Goal: Register for event/course

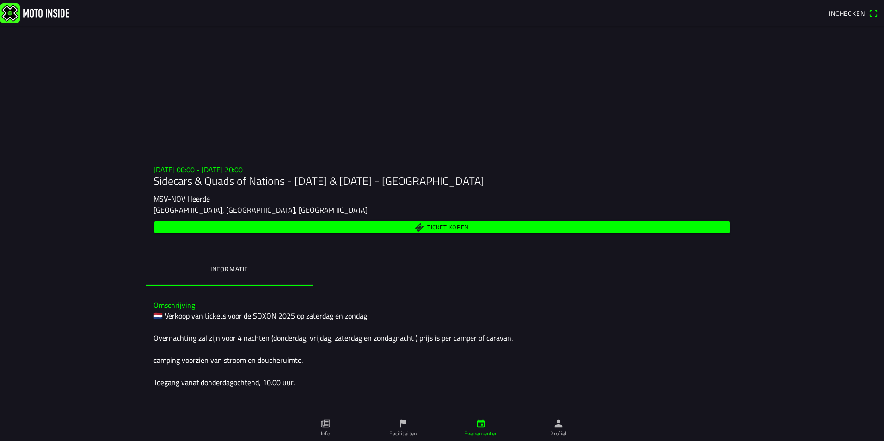
scroll to position [46, 0]
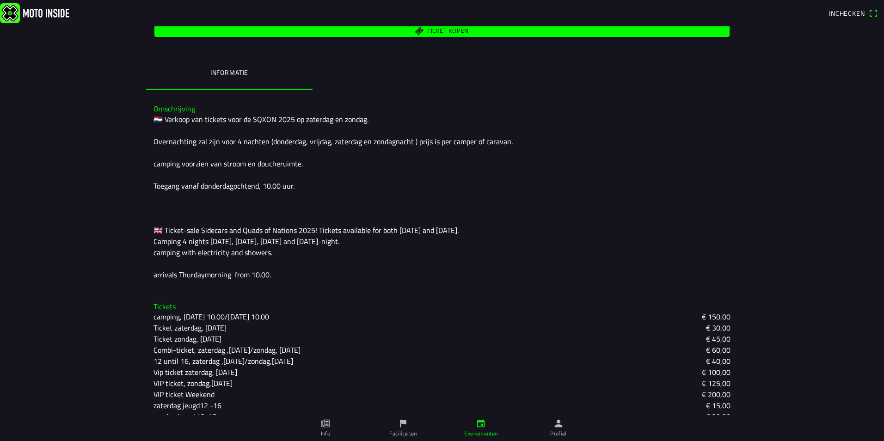
scroll to position [211, 0]
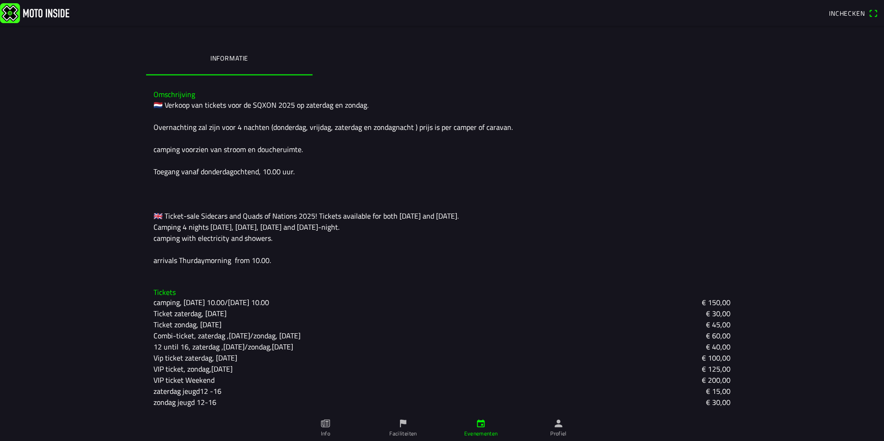
click at [0, 0] on slot "€ 60,00" at bounding box center [0, 0] width 0 height 0
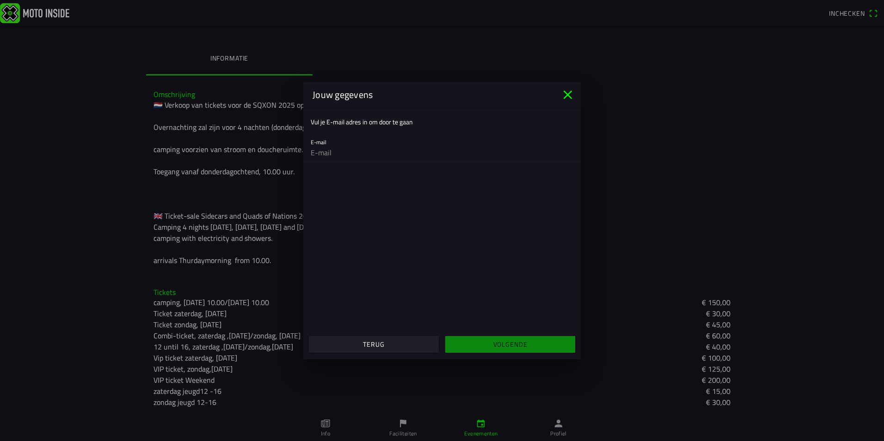
click at [338, 155] on input "email" at bounding box center [442, 152] width 262 height 18
type input "[PERSON_NAME][EMAIL_ADDRESS][DOMAIN_NAME]"
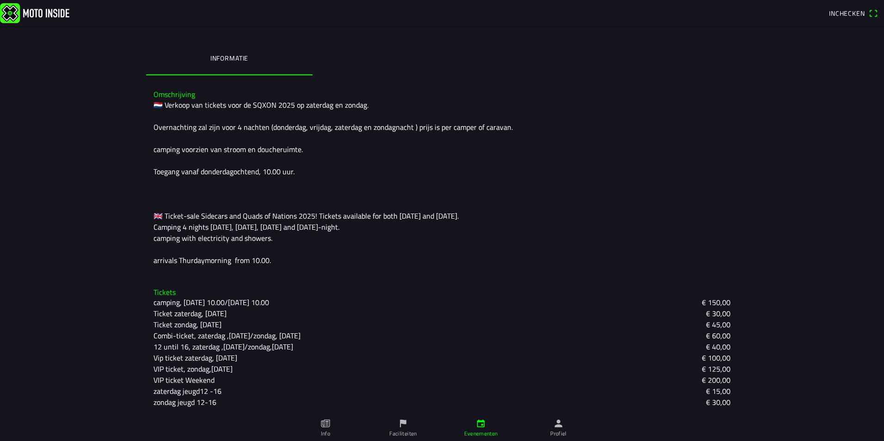
click at [94, 390] on ion-backdrop at bounding box center [442, 220] width 884 height 441
click at [0, 0] on slot "€ 15,00" at bounding box center [0, 0] width 0 height 0
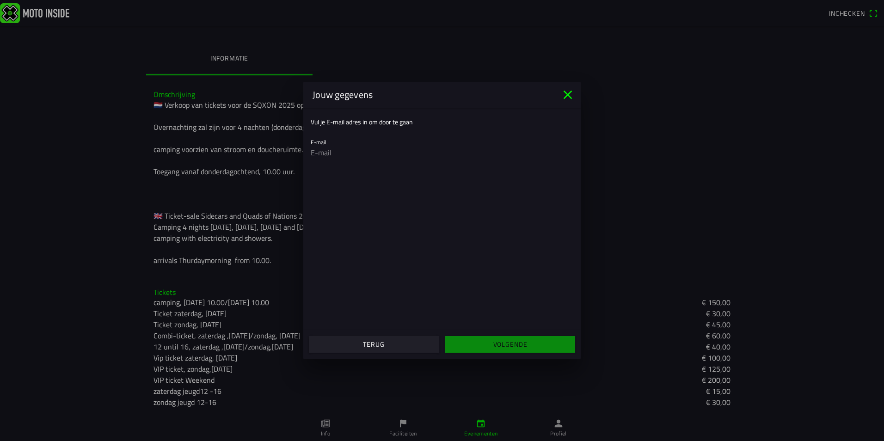
click at [570, 96] on icon "close" at bounding box center [567, 94] width 15 height 15
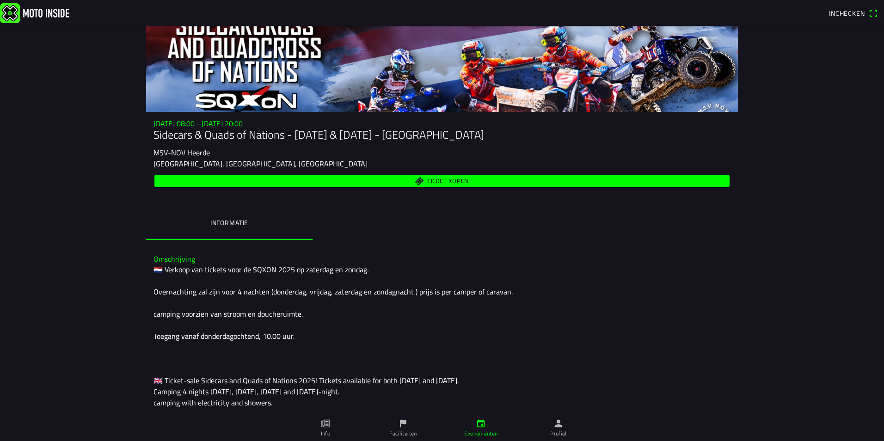
scroll to position [0, 0]
